Goal: Information Seeking & Learning: Find specific fact

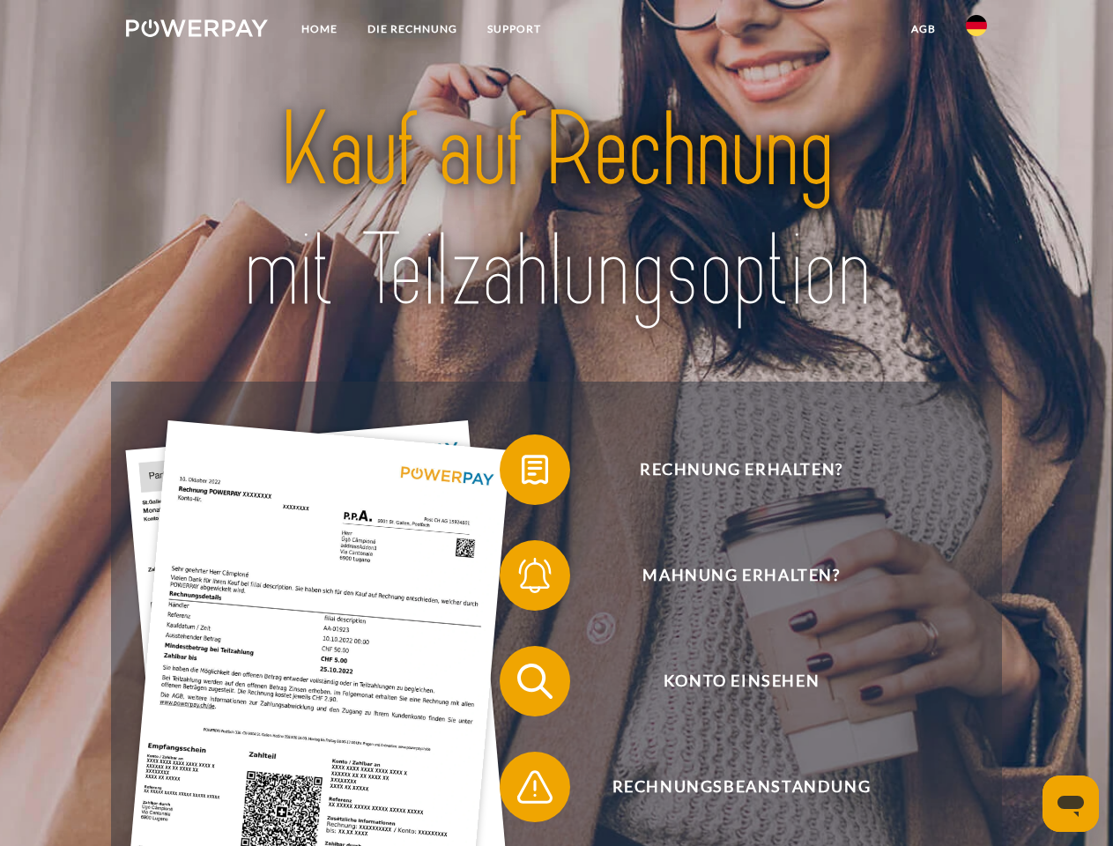
click at [197, 31] on img at bounding box center [197, 28] width 142 height 18
click at [977, 31] on img at bounding box center [976, 25] width 21 height 21
click at [923, 29] on link "agb" at bounding box center [924, 29] width 55 height 32
click at [522, 473] on span at bounding box center [509, 470] width 88 height 88
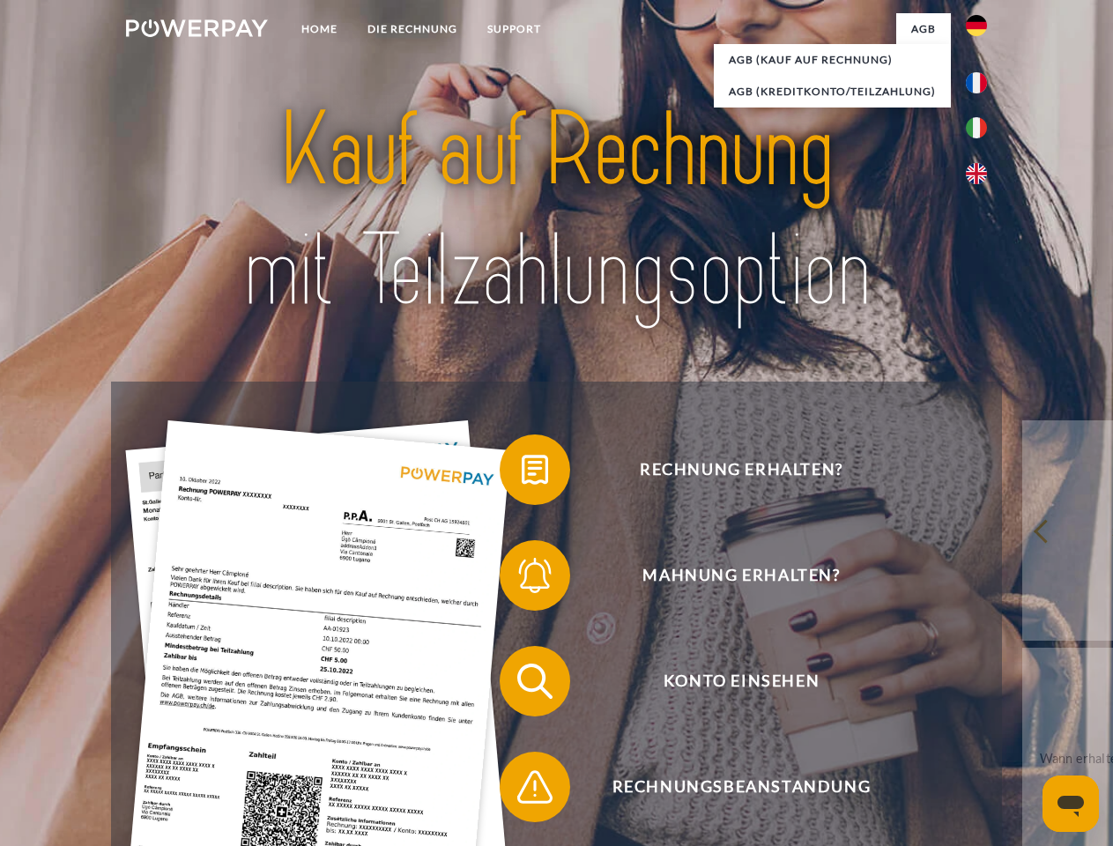
click at [522, 579] on span at bounding box center [509, 576] width 88 height 88
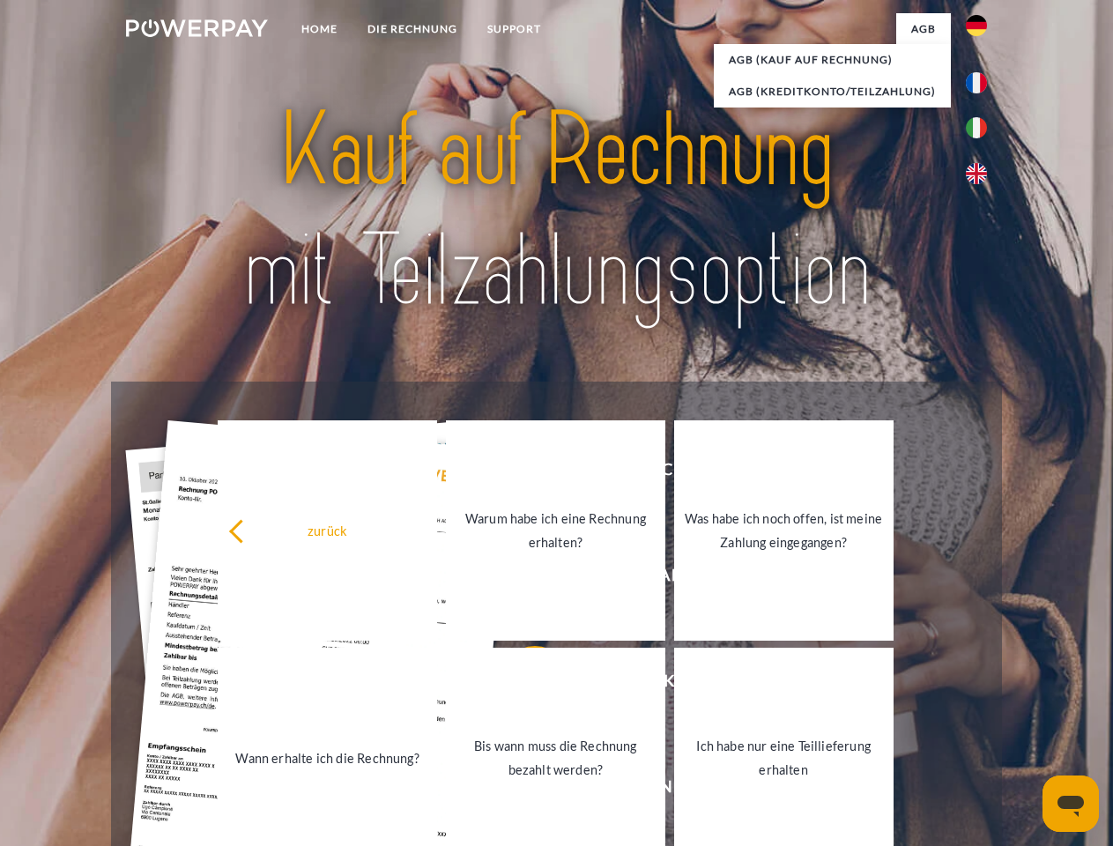
click at [522, 685] on link "Bis wann muss die Rechnung bezahlt werden?" at bounding box center [556, 758] width 220 height 220
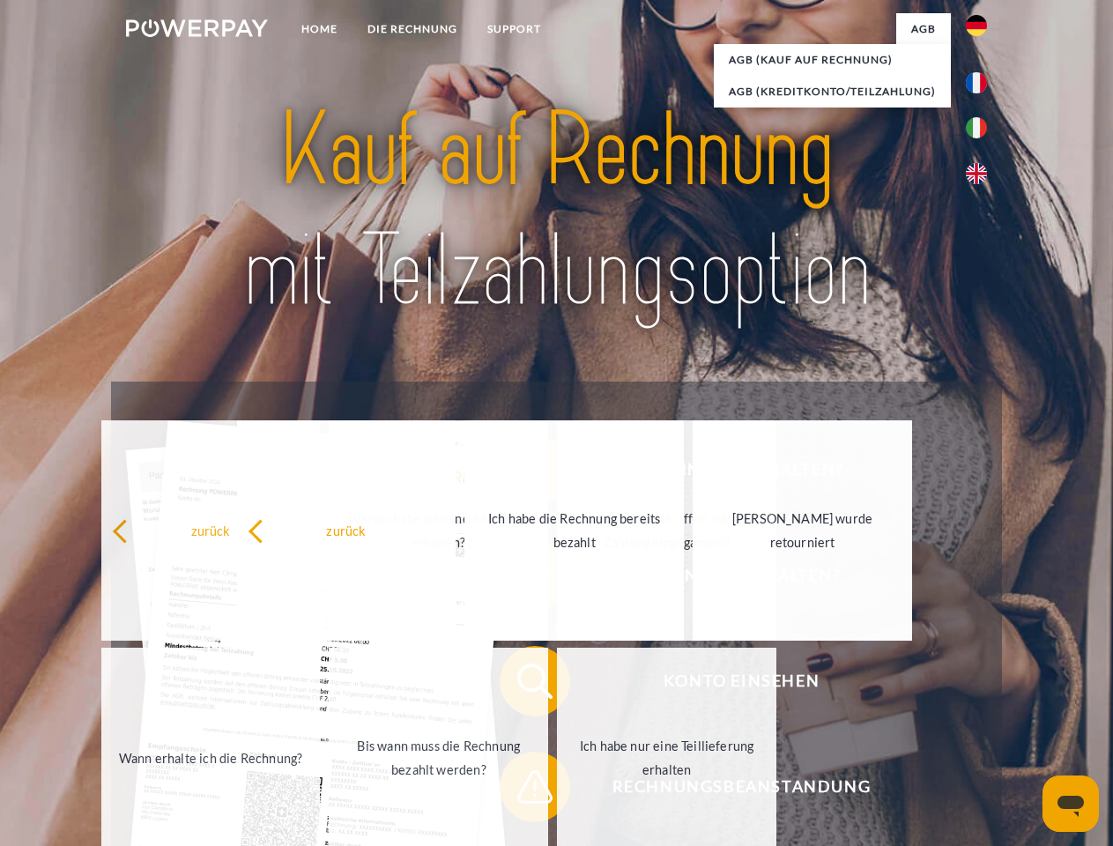
click at [522, 791] on span at bounding box center [509, 787] width 88 height 88
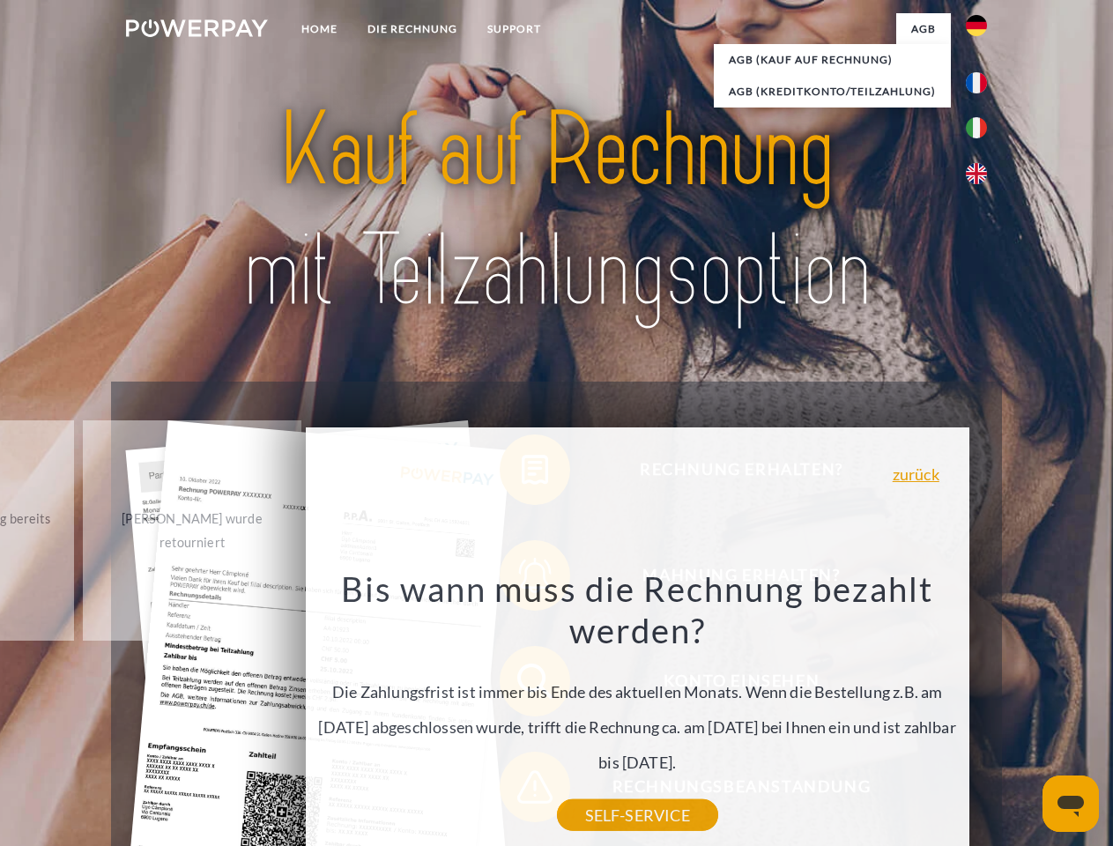
click at [1071, 804] on icon "Messaging-Fenster öffnen" at bounding box center [1071, 806] width 26 height 21
